Goal: Transaction & Acquisition: Purchase product/service

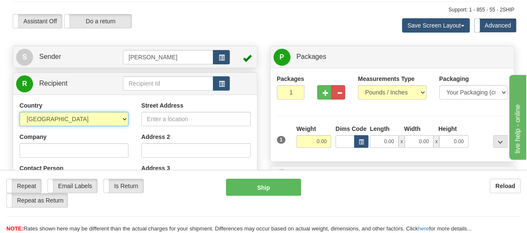
click at [97, 115] on select "[GEOGRAPHIC_DATA] [GEOGRAPHIC_DATA] [GEOGRAPHIC_DATA] [GEOGRAPHIC_DATA] [US_STA…" at bounding box center [74, 119] width 109 height 14
click at [279, 19] on div "Assistant On Assistant Off Do a return Do a return Previous Next Save Screen La…" at bounding box center [263, 25] width 515 height 23
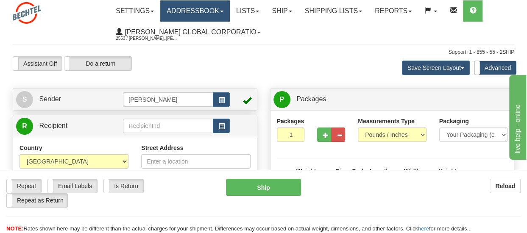
click at [190, 8] on link "Addressbook" at bounding box center [195, 10] width 70 height 21
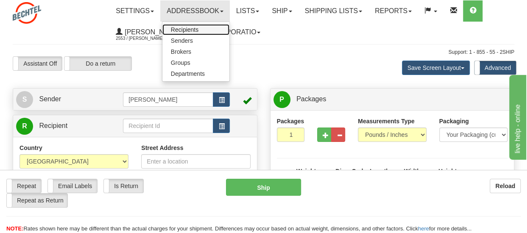
click at [184, 28] on span "Recipients" at bounding box center [185, 29] width 28 height 7
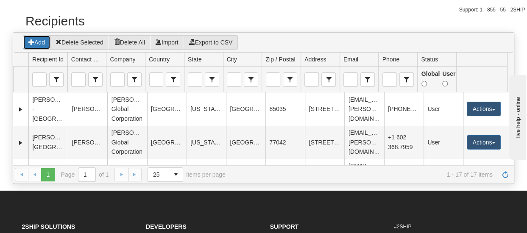
click at [32, 37] on button "Add" at bounding box center [37, 42] width 28 height 14
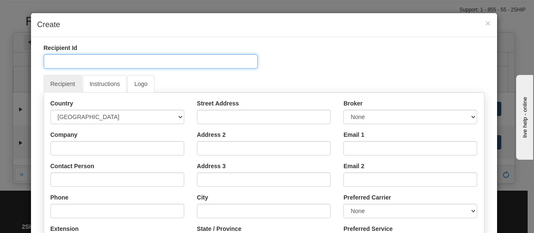
click at [67, 61] on input "Recipient Id" at bounding box center [151, 61] width 214 height 14
type input "India"
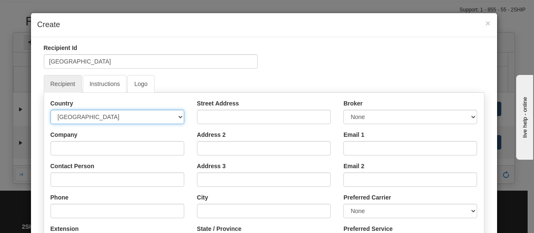
click at [100, 115] on select "[GEOGRAPHIC_DATA] [GEOGRAPHIC_DATA] [GEOGRAPHIC_DATA] [GEOGRAPHIC_DATA] [US_STA…" at bounding box center [117, 117] width 134 height 14
select select "IN"
click at [100, 115] on select "[GEOGRAPHIC_DATA] [GEOGRAPHIC_DATA] [GEOGRAPHIC_DATA] [GEOGRAPHIC_DATA] [US_STA…" at bounding box center [117, 117] width 134 height 14
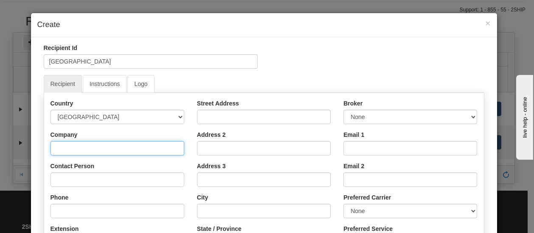
click at [92, 153] on input "Company" at bounding box center [117, 148] width 134 height 14
type input "Bechtel India Pvt Ltd"
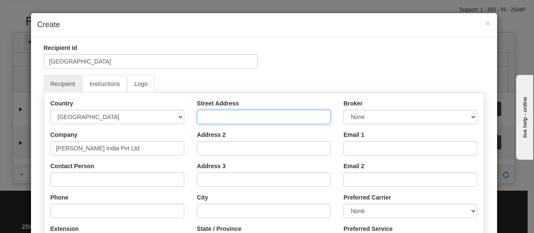
click at [233, 112] on input "Street Address" at bounding box center [264, 117] width 134 height 14
type input "244-245 Knowledge Park"
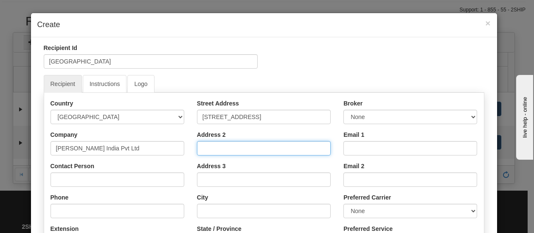
click at [238, 150] on input "Address 2" at bounding box center [264, 148] width 134 height 14
type input "Udyog Vihar, Phase IV"
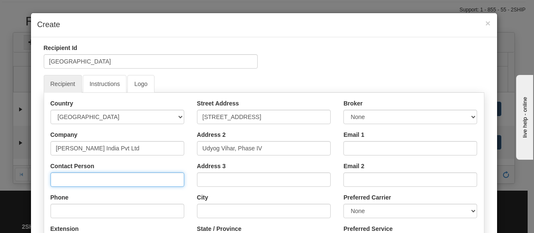
click at [71, 174] on input "Contact Person" at bounding box center [117, 180] width 134 height 14
type input "Shika Rai"
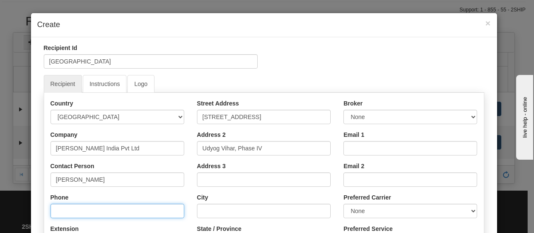
click at [82, 212] on input "Phone" at bounding box center [117, 211] width 134 height 14
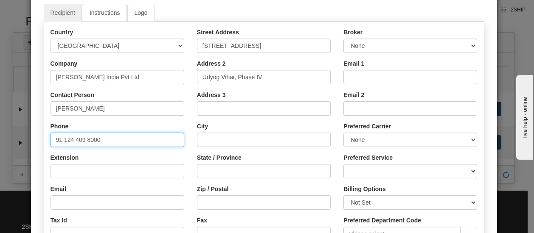
scroll to position [85, 0]
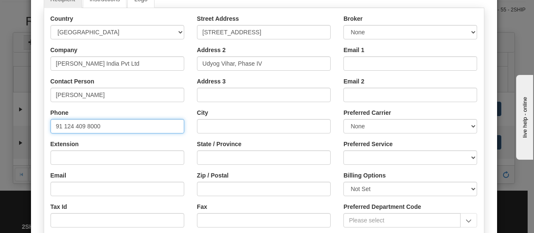
type input "91 124 409 8000"
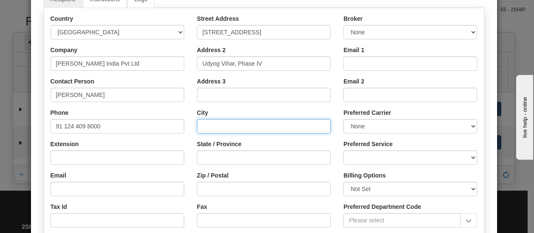
click at [213, 123] on input "City" at bounding box center [264, 126] width 134 height 14
type input "Gurugram"
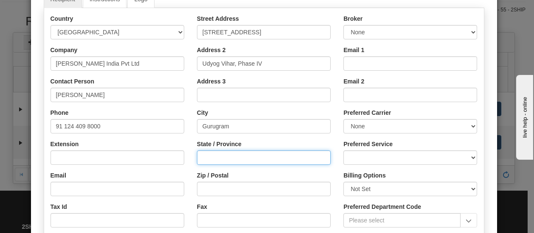
click at [232, 158] on input "State / Province" at bounding box center [264, 158] width 134 height 14
type input "HR"
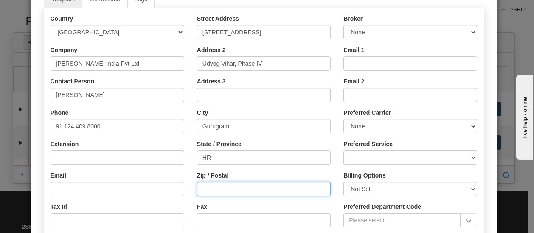
click at [218, 187] on input "Zip / Postal" at bounding box center [264, 189] width 134 height 14
type input "122015"
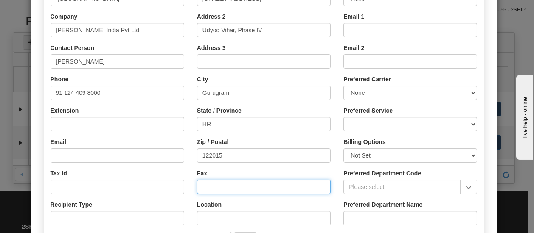
scroll to position [0, 0]
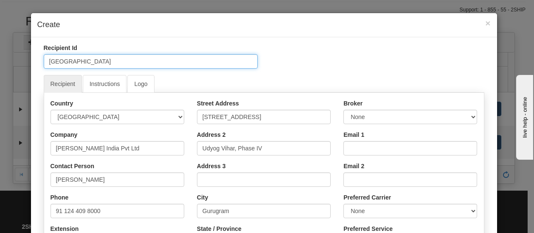
click at [71, 59] on input "India" at bounding box center [151, 61] width 214 height 14
drag, startPoint x: 71, startPoint y: 59, endPoint x: 30, endPoint y: 60, distance: 41.2
click at [31, 60] on div "Recipient Id India Recipient Instructions Logo Country AFGHANISTAN ALAND ISLAND…" at bounding box center [264, 233] width 466 height 393
click at [76, 60] on input "India" at bounding box center [151, 61] width 214 height 14
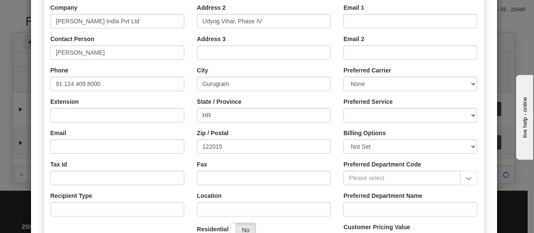
scroll to position [236, 0]
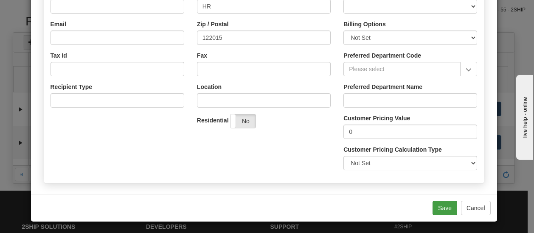
type input "India - Bechtel India Pvt Ltd."
click at [442, 209] on button "Save" at bounding box center [444, 208] width 25 height 14
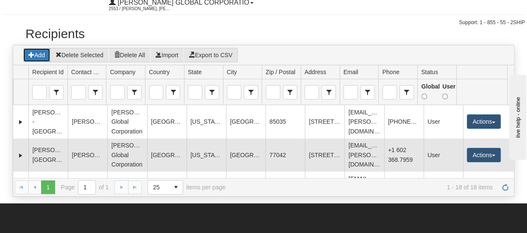
scroll to position [0, 0]
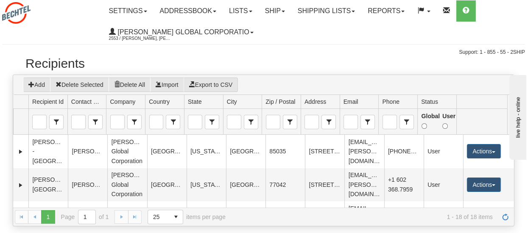
click at [352, 53] on div "Support: 1 - 855 - 55 - 2SHIP" at bounding box center [263, 52] width 523 height 7
click at [279, 10] on link "Ship" at bounding box center [275, 10] width 33 height 21
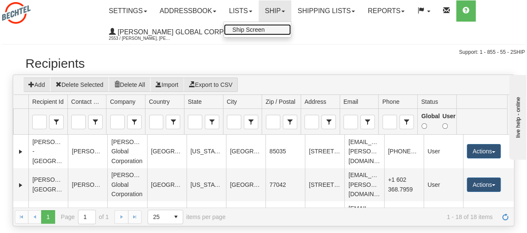
click at [261, 31] on span "Ship Screen" at bounding box center [248, 29] width 32 height 7
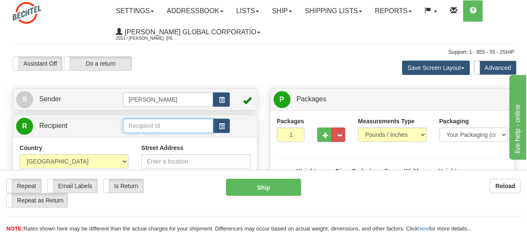
click at [165, 126] on input "text" at bounding box center [168, 126] width 90 height 14
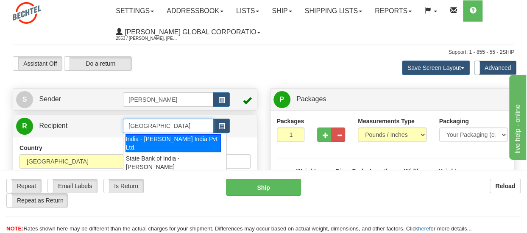
click at [167, 140] on div "India - Bechtel India Pvt Ltd." at bounding box center [174, 143] width 96 height 18
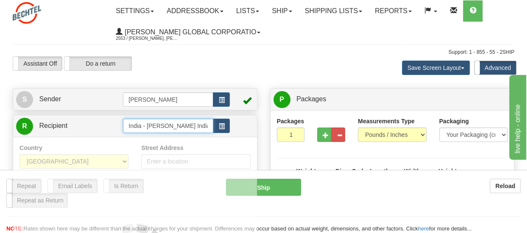
type input "India - Bechtel India Pvt Ltd."
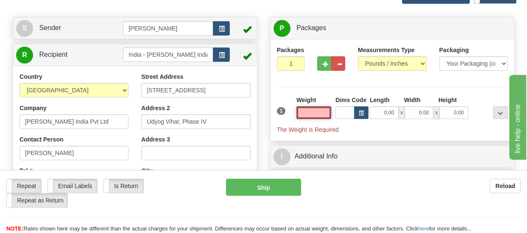
scroll to position [85, 0]
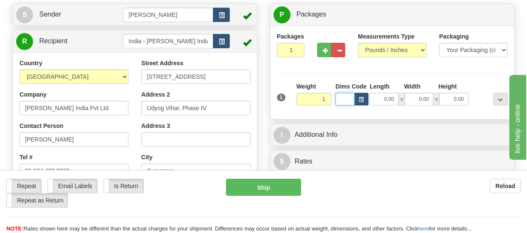
type input "1.00"
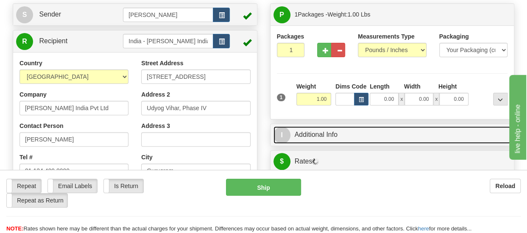
click at [330, 135] on link "I Additional Info" at bounding box center [393, 134] width 238 height 17
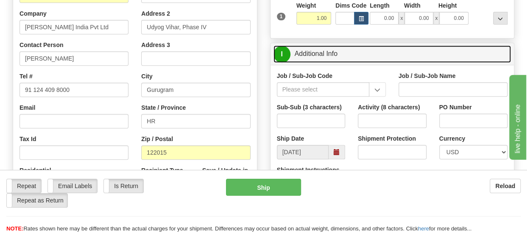
scroll to position [170, 0]
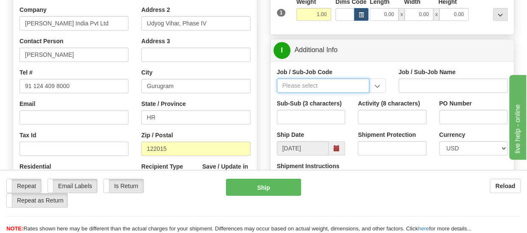
click at [313, 81] on input "Job / Sub-Job Code" at bounding box center [323, 85] width 92 height 14
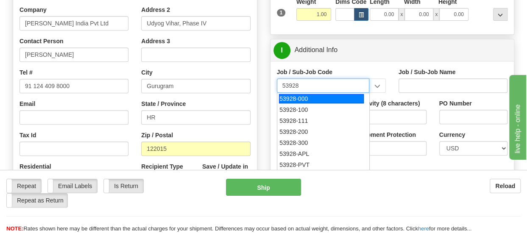
click at [301, 98] on div "53928-000" at bounding box center [321, 98] width 85 height 9
type input "53928-000"
type input "TREASURY-BCMC - TREASURY-BCMC"
type input "53928-000"
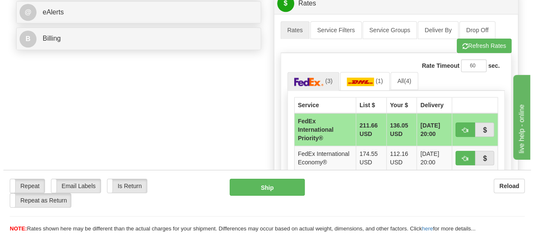
scroll to position [424, 0]
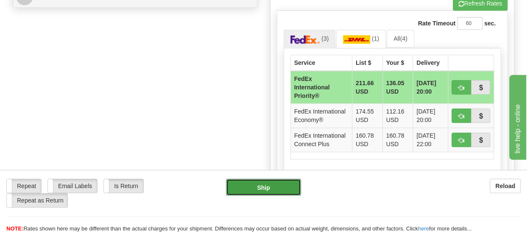
click at [274, 190] on button "Ship" at bounding box center [263, 187] width 75 height 17
type input "01"
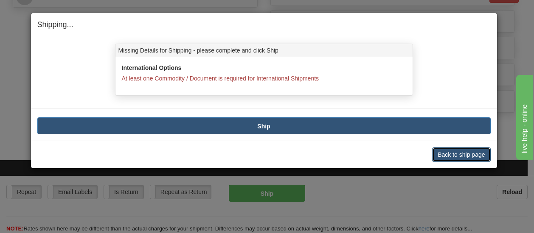
click at [471, 154] on button "Back to ship page" at bounding box center [461, 155] width 58 height 14
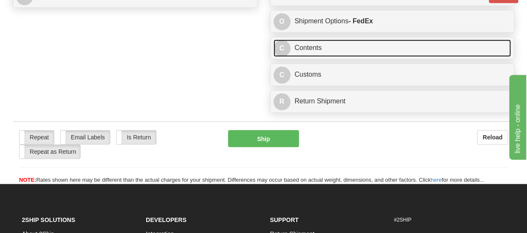
click at [318, 45] on link "C Contents" at bounding box center [393, 47] width 238 height 17
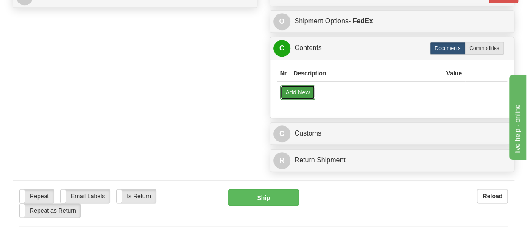
click at [297, 93] on button "Add New" at bounding box center [297, 92] width 35 height 14
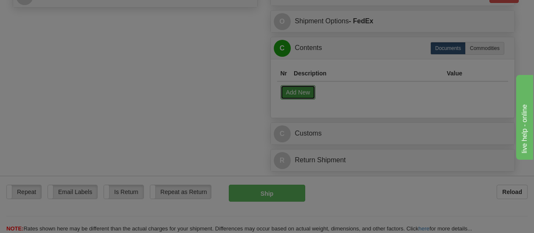
select select "US"
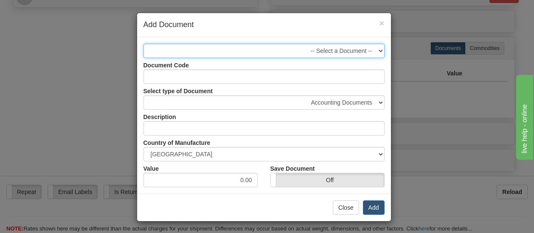
click at [175, 53] on select "-- Select a Document --" at bounding box center [263, 51] width 241 height 14
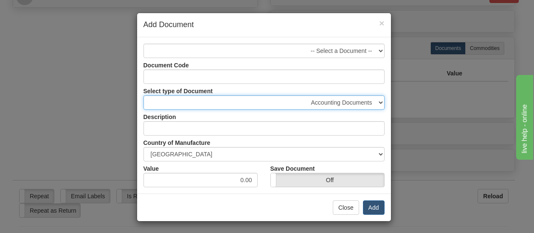
click at [159, 103] on select "Accounting Documents Analysis Reports Applications (Completed) Bank Statements …" at bounding box center [263, 102] width 241 height 14
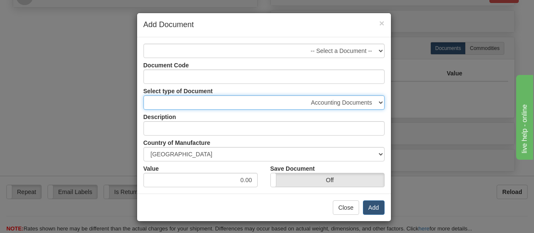
select select "31"
click at [143, 95] on select "Accounting Documents Analysis Reports Applications (Completed) Bank Statements …" at bounding box center [263, 102] width 241 height 14
type input "Legal Documents"
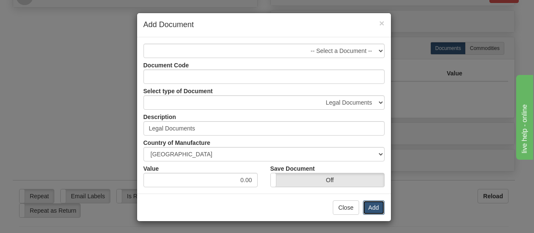
click at [366, 203] on button "Add" at bounding box center [374, 208] width 22 height 14
select select "US"
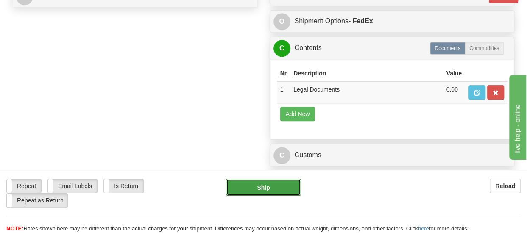
click at [274, 182] on button "Ship" at bounding box center [263, 187] width 75 height 17
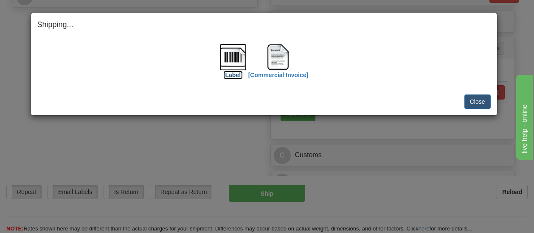
click at [230, 55] on img at bounding box center [232, 57] width 27 height 27
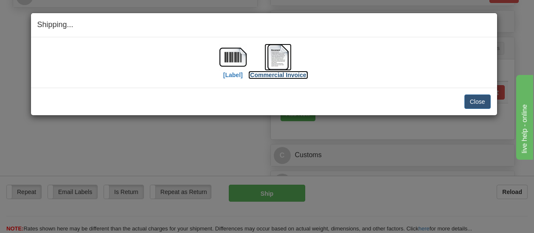
click at [277, 61] on img at bounding box center [277, 57] width 27 height 27
click at [509, 35] on div "Shipping... Your SHIPMENT will EXPIRE in [Label] [Commercial Invoice] IMPORTANT…" at bounding box center [267, 116] width 534 height 233
